Goal: Task Accomplishment & Management: Manage account settings

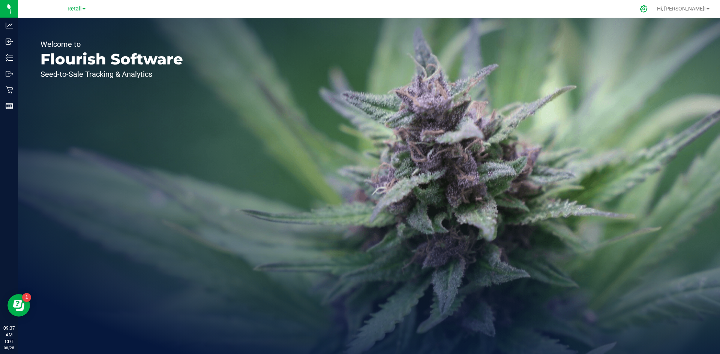
click at [648, 10] on icon at bounding box center [644, 9] width 8 height 8
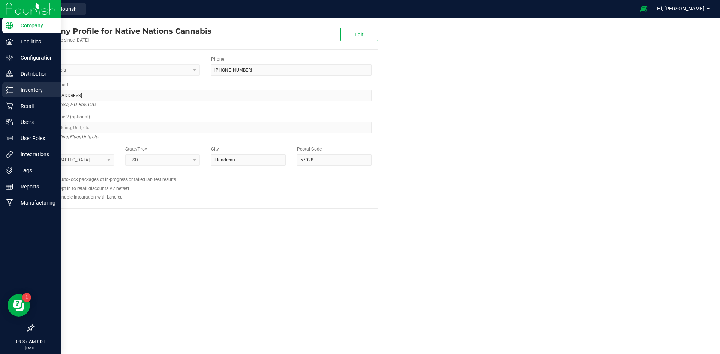
click at [6, 90] on icon at bounding box center [10, 90] width 8 height 8
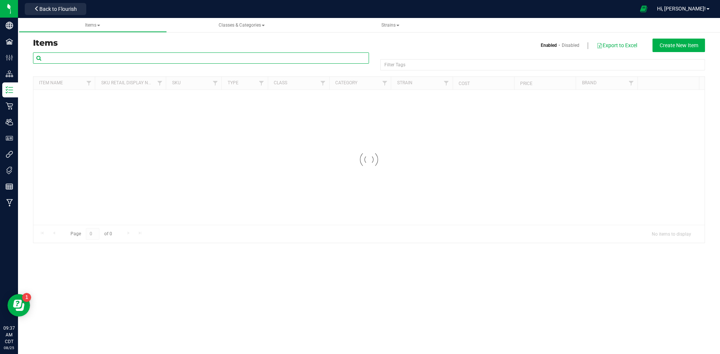
click at [105, 60] on input "text" at bounding box center [201, 58] width 336 height 11
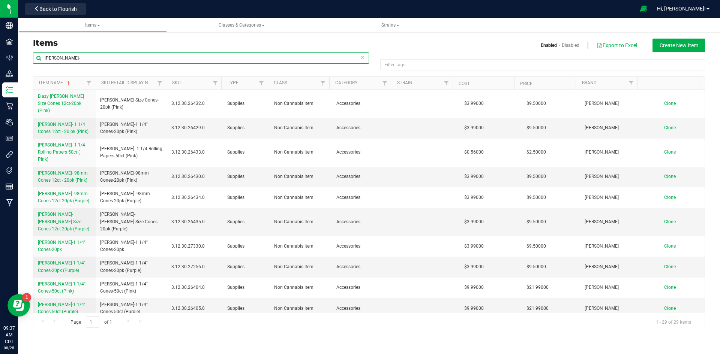
type input "[PERSON_NAME]-"
click at [363, 60] on icon at bounding box center [362, 57] width 5 height 9
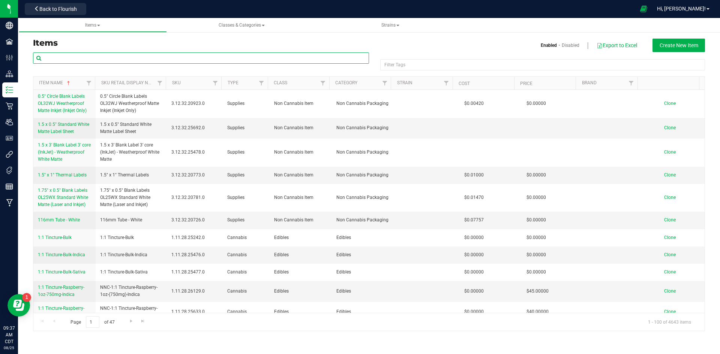
click at [322, 53] on input "text" at bounding box center [201, 58] width 336 height 11
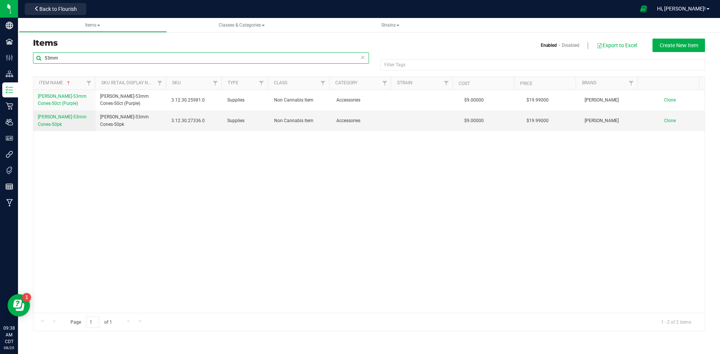
type input "53mm"
click at [573, 47] on link "Disabled" at bounding box center [571, 45] width 18 height 7
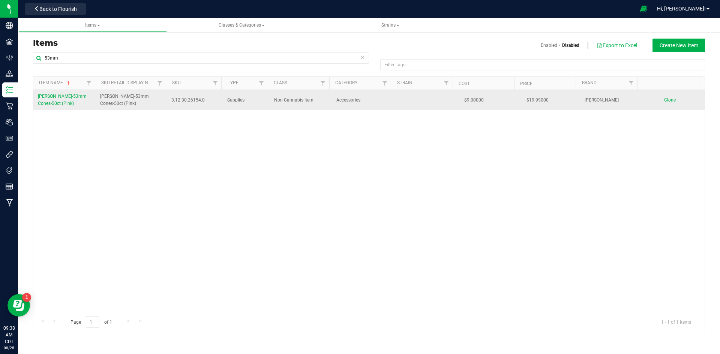
click at [67, 105] on span "[PERSON_NAME]-53mm Cones-50ct (Pink)" at bounding box center [62, 100] width 49 height 12
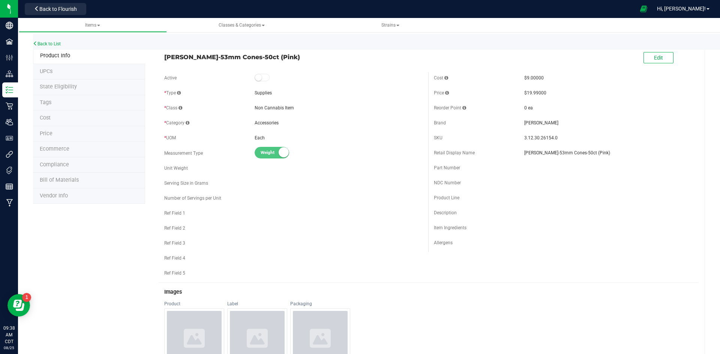
click at [77, 70] on li "UPCs" at bounding box center [89, 72] width 112 height 16
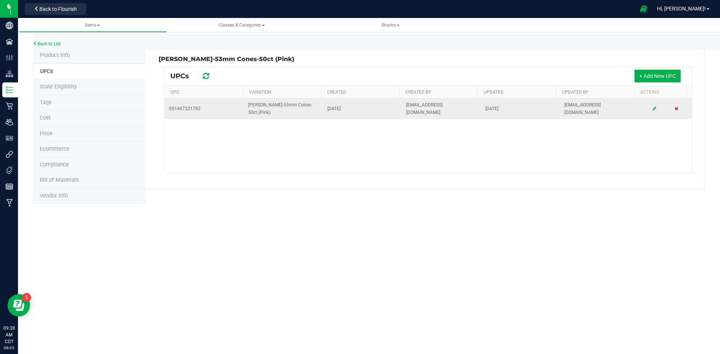
click at [675, 110] on icon at bounding box center [676, 109] width 3 height 5
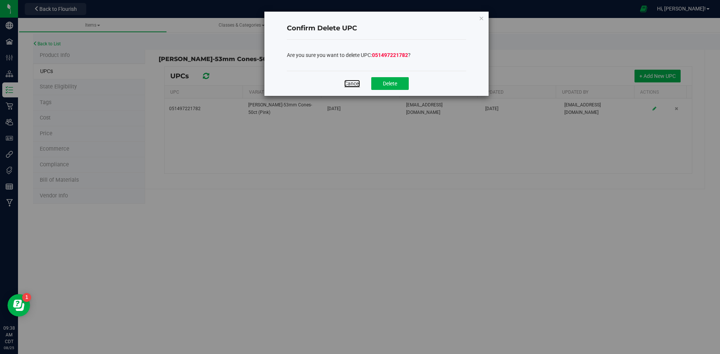
click at [350, 83] on link "Cancel" at bounding box center [352, 84] width 16 height 8
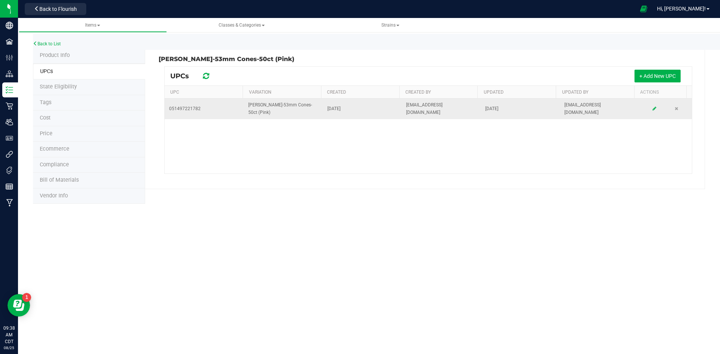
click at [170, 108] on span "051497221782" at bounding box center [185, 108] width 32 height 7
drag, startPoint x: 170, startPoint y: 109, endPoint x: 200, endPoint y: 109, distance: 30.0
click at [200, 109] on td "051497221782" at bounding box center [204, 109] width 79 height 20
copy span "051497221782"
click at [675, 110] on icon at bounding box center [676, 109] width 3 height 5
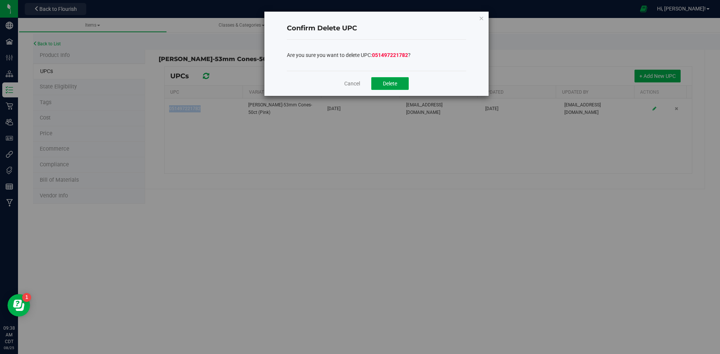
click at [398, 85] on button "Delete" at bounding box center [390, 83] width 38 height 13
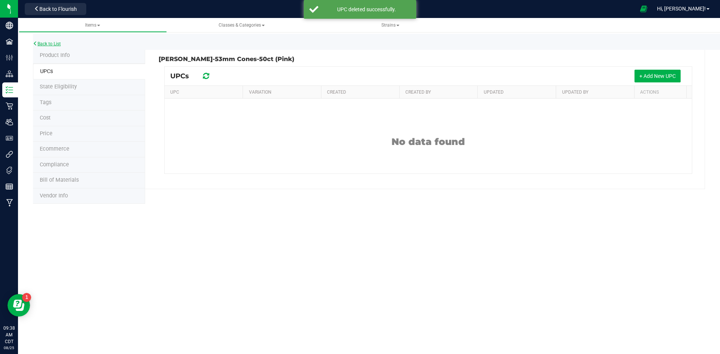
click at [54, 45] on link "Back to List" at bounding box center [47, 43] width 28 height 5
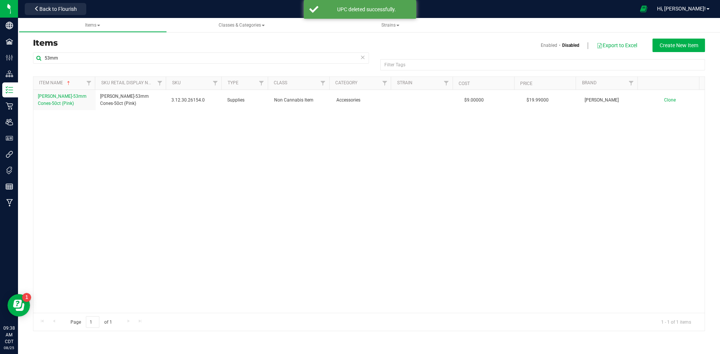
drag, startPoint x: 540, startPoint y: 50, endPoint x: 545, endPoint y: 47, distance: 5.1
click at [542, 50] on div "Enabled Disabled Export to Excel Create New Item" at bounding box center [625, 46] width 171 height 14
click at [545, 47] on link "Enabled" at bounding box center [549, 45] width 17 height 7
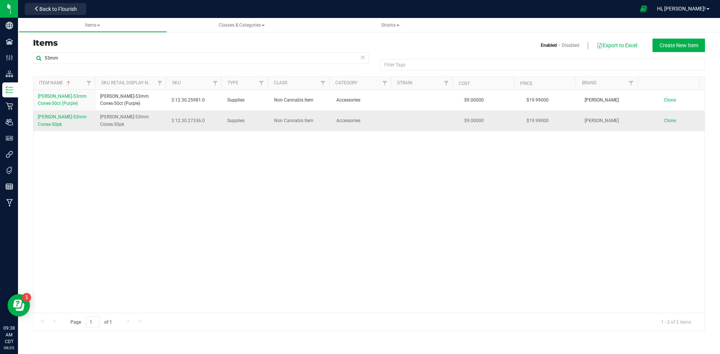
click at [62, 116] on span "[PERSON_NAME]-53mm Cones-50pk" at bounding box center [62, 120] width 49 height 12
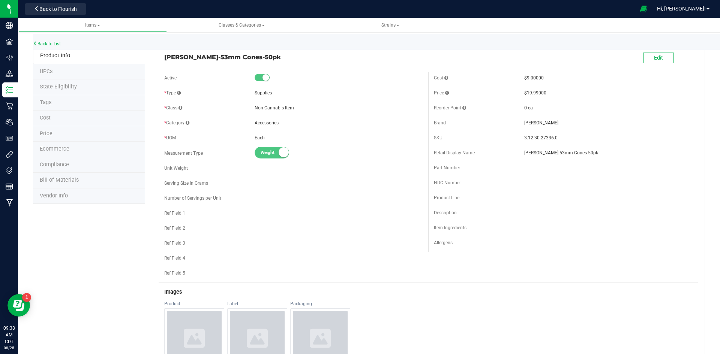
click at [62, 72] on li "UPCs" at bounding box center [89, 72] width 112 height 16
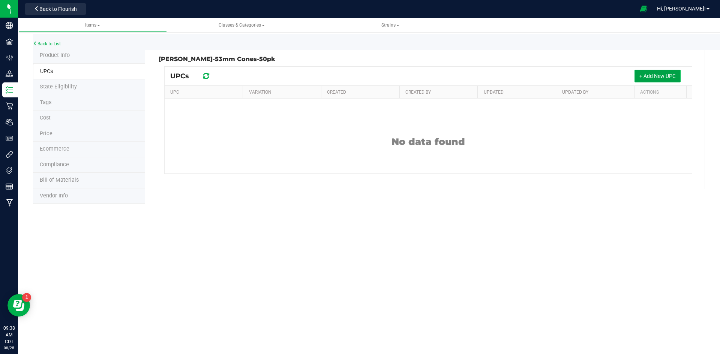
click at [646, 75] on span "+ Add New UPC" at bounding box center [657, 76] width 36 height 6
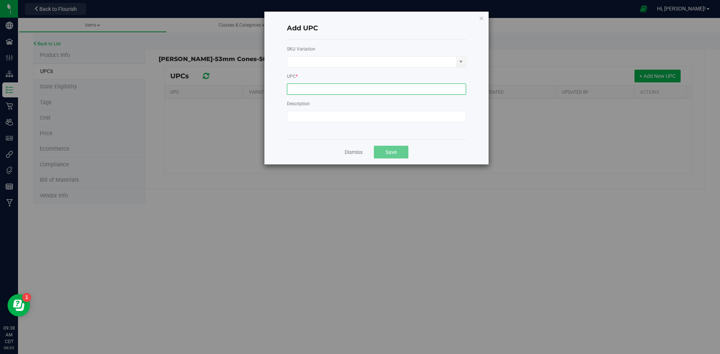
click at [312, 89] on input at bounding box center [376, 89] width 179 height 11
paste input "051497221782"
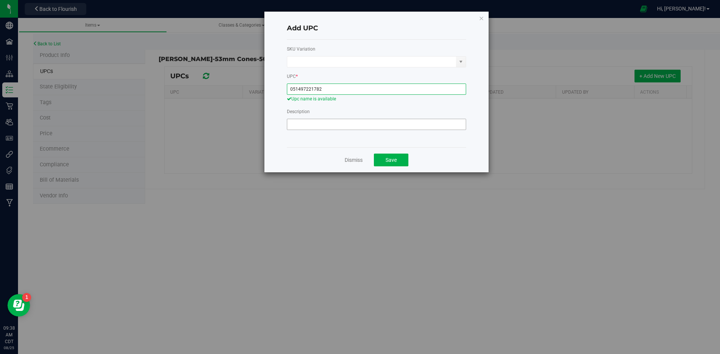
type input "051497221782"
click at [336, 125] on input at bounding box center [376, 124] width 179 height 11
click at [386, 156] on button "Save" at bounding box center [391, 160] width 35 height 13
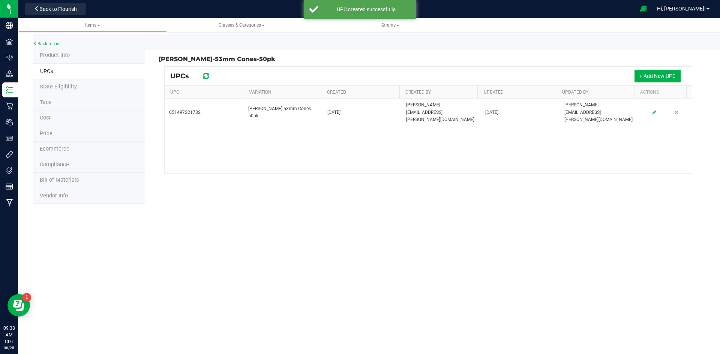
click at [53, 44] on link "Back to List" at bounding box center [47, 43] width 28 height 5
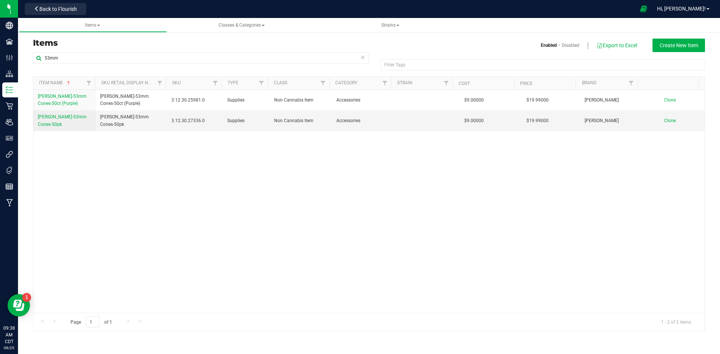
click at [364, 60] on icon at bounding box center [362, 57] width 5 height 9
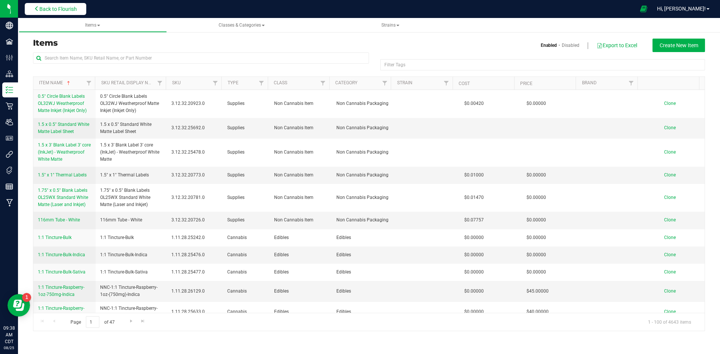
click at [66, 11] on span "Back to Flourish" at bounding box center [58, 9] width 38 height 6
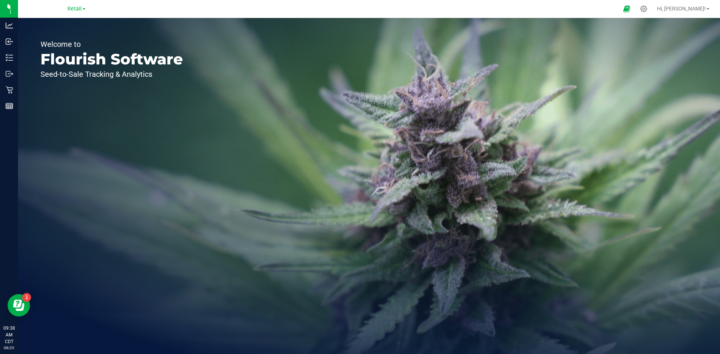
click at [699, 14] on div "Hi, [PERSON_NAME]!" at bounding box center [683, 8] width 59 height 13
click at [696, 9] on span "Hi, [PERSON_NAME]!" at bounding box center [681, 9] width 49 height 6
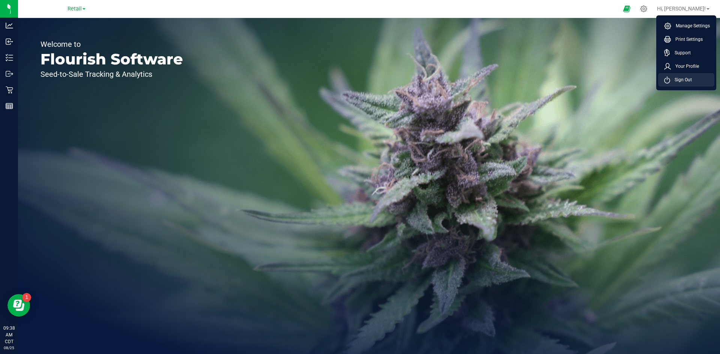
click at [693, 79] on li "Sign Out" at bounding box center [686, 80] width 56 height 14
